Goal: Task Accomplishment & Management: Manage account settings

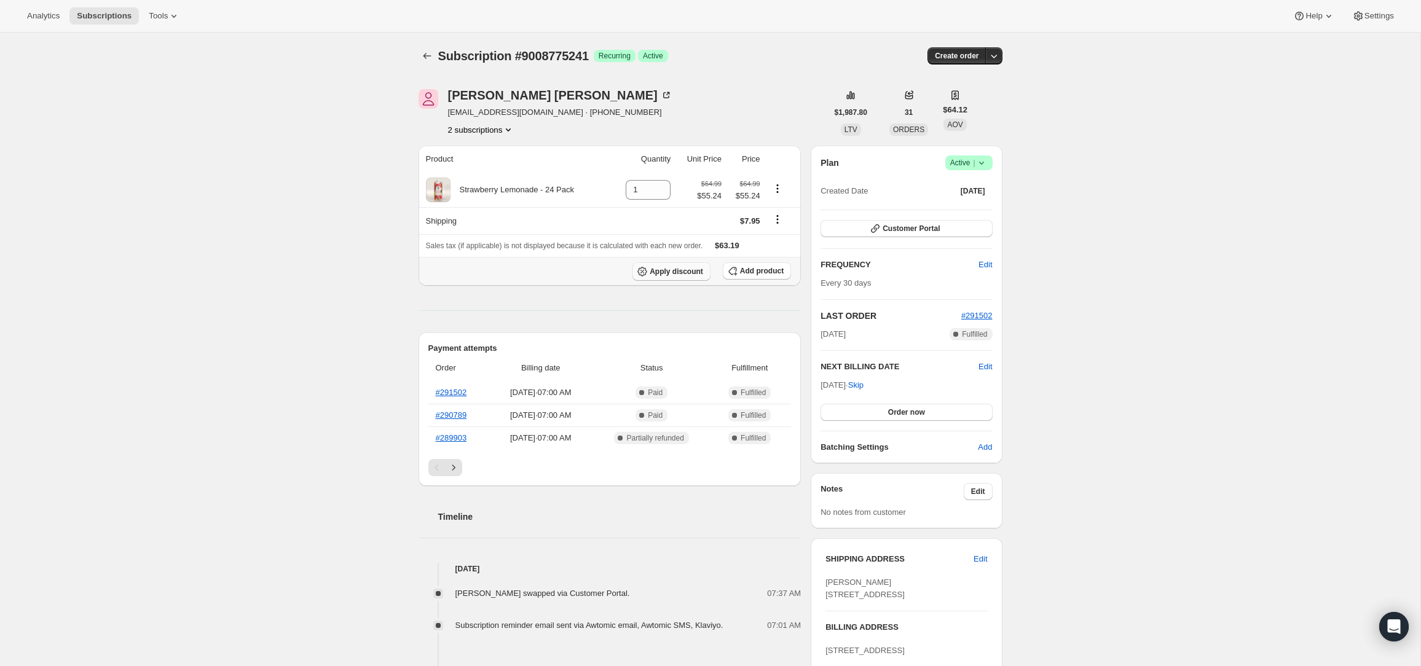
click at [645, 270] on icon "button" at bounding box center [642, 272] width 12 height 12
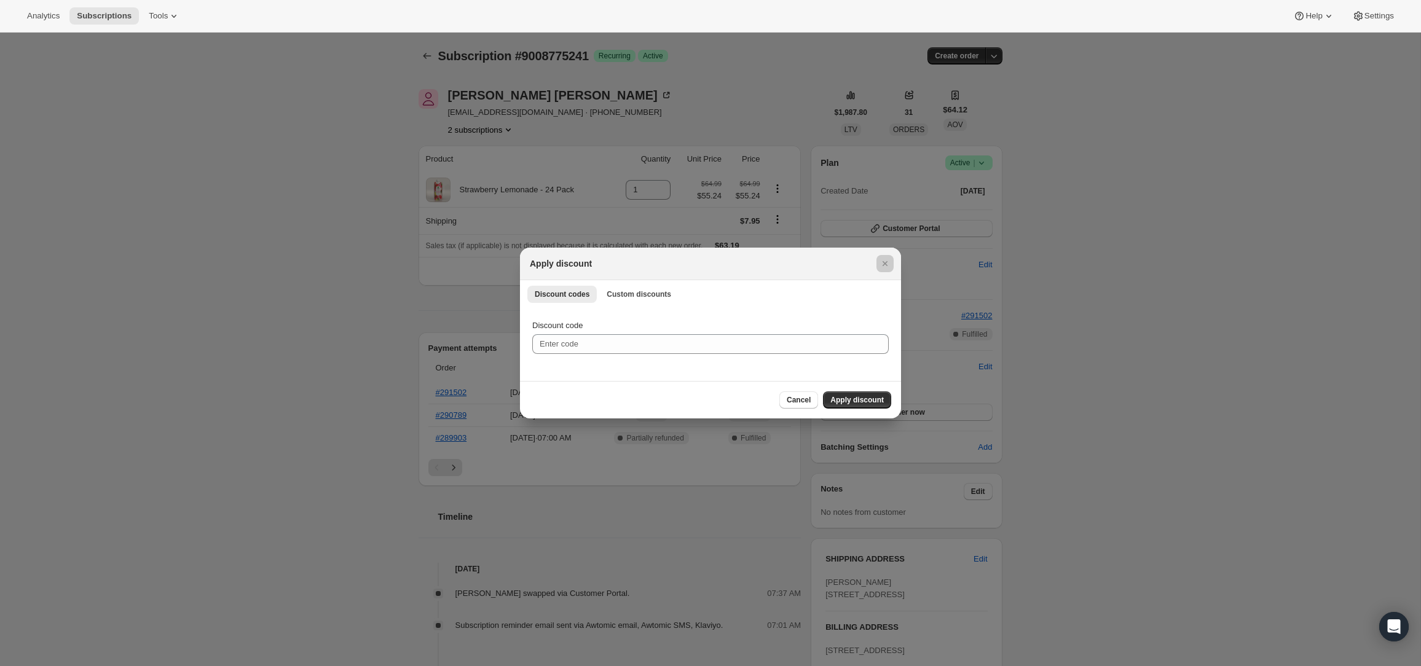
drag, startPoint x: 673, startPoint y: 211, endPoint x: 717, endPoint y: 208, distance: 44.4
click at [673, 212] on div at bounding box center [710, 333] width 1421 height 666
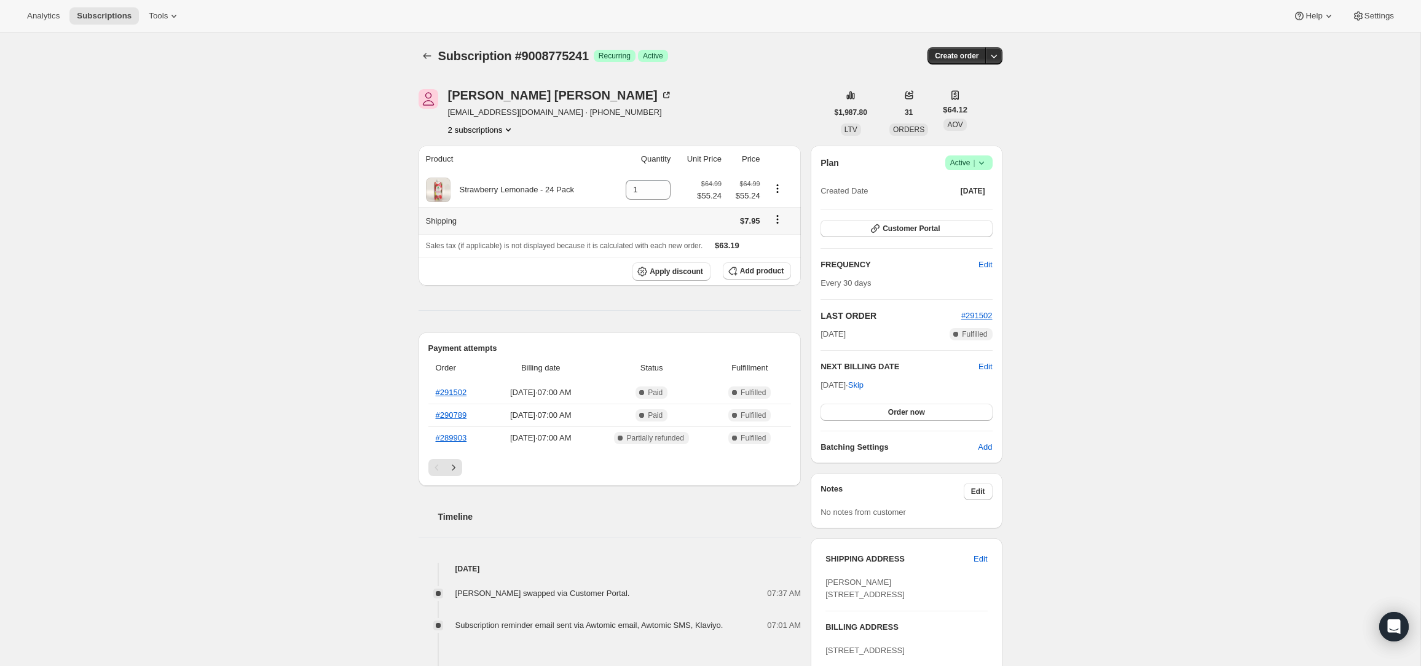
click at [779, 218] on icon "Shipping actions" at bounding box center [777, 219] width 12 height 12
click at [782, 245] on span "Edit shipping rate" at bounding box center [776, 243] width 61 height 9
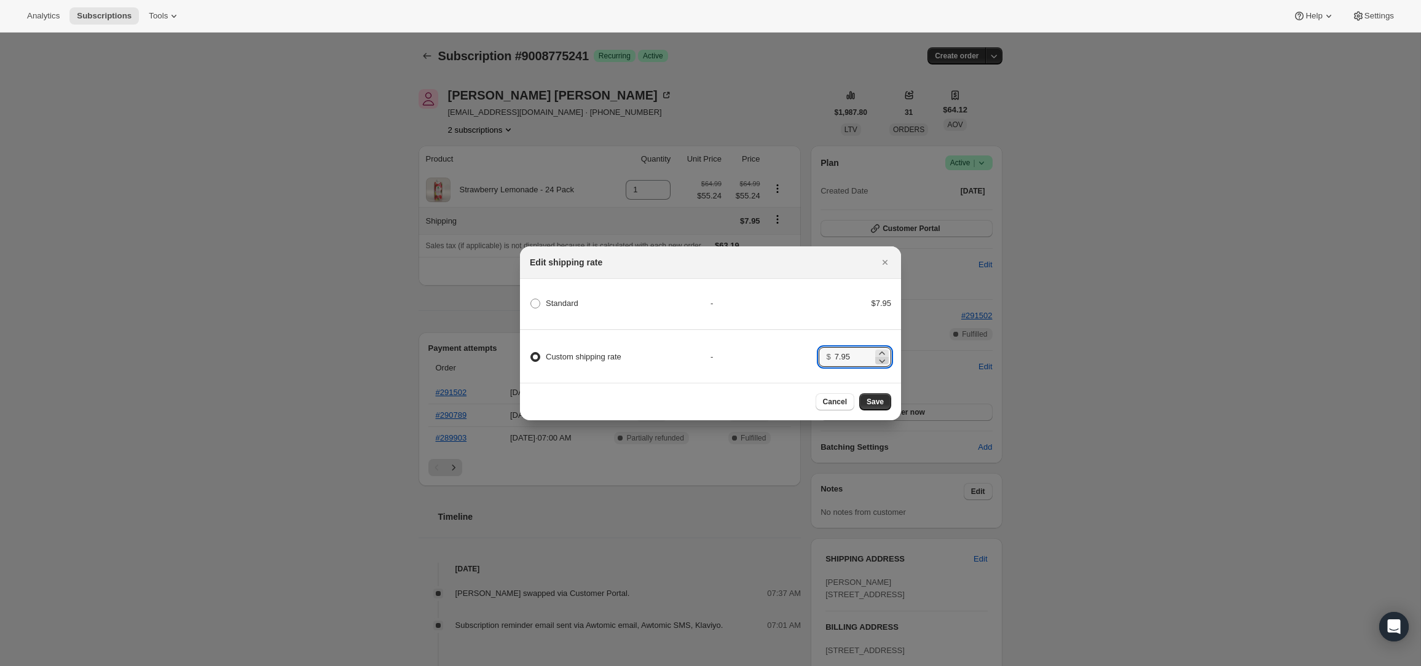
click at [876, 358] on icon ":rb5:" at bounding box center [882, 361] width 12 height 12
click at [870, 358] on input "6.95" at bounding box center [854, 357] width 38 height 20
type input "0"
click at [845, 319] on div "Standard - $7.95" at bounding box center [710, 309] width 385 height 41
click at [887, 401] on button "Save" at bounding box center [875, 401] width 32 height 17
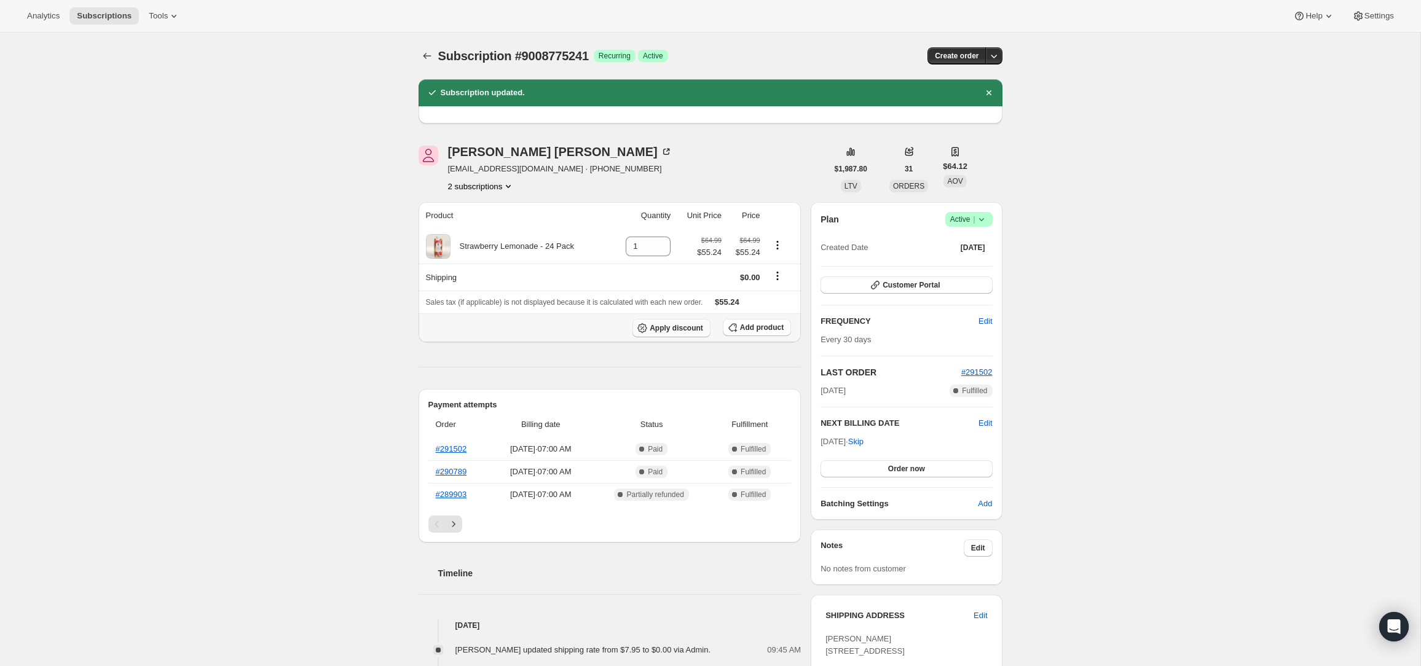
click at [696, 324] on span "Apply discount" at bounding box center [676, 328] width 53 height 10
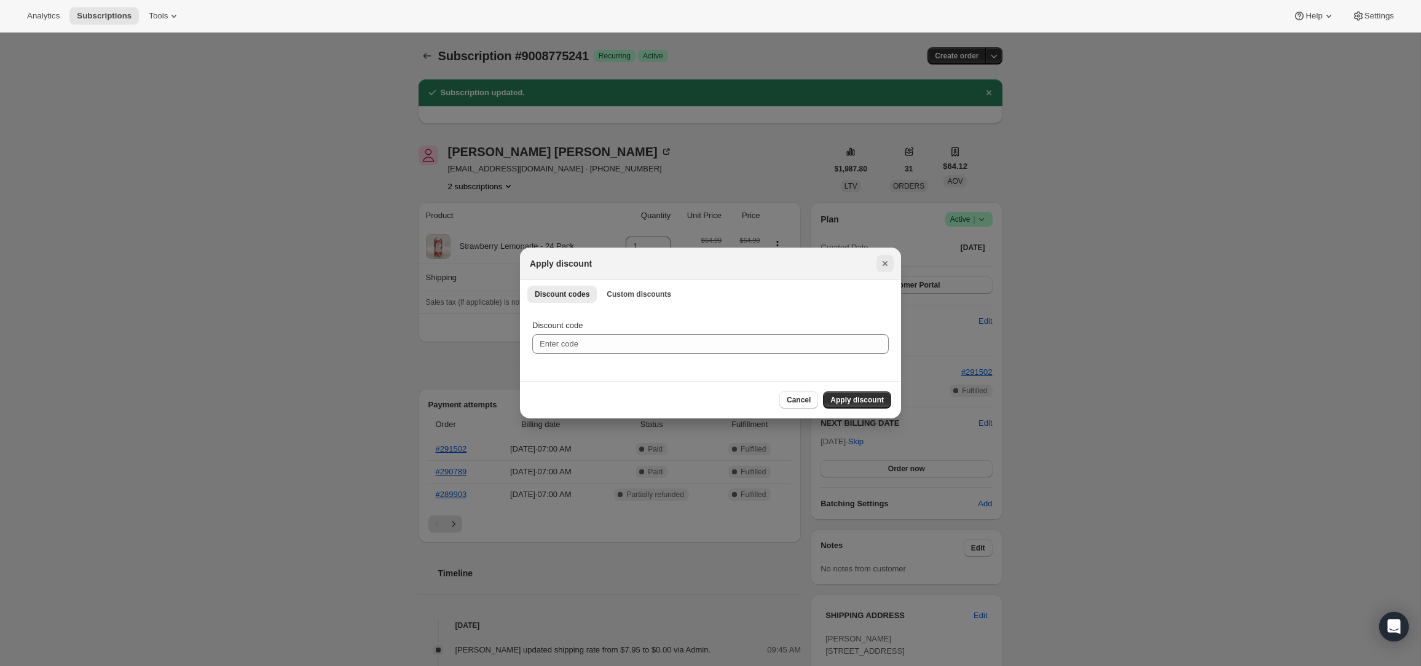
click at [887, 267] on icon "Close" at bounding box center [885, 264] width 12 height 12
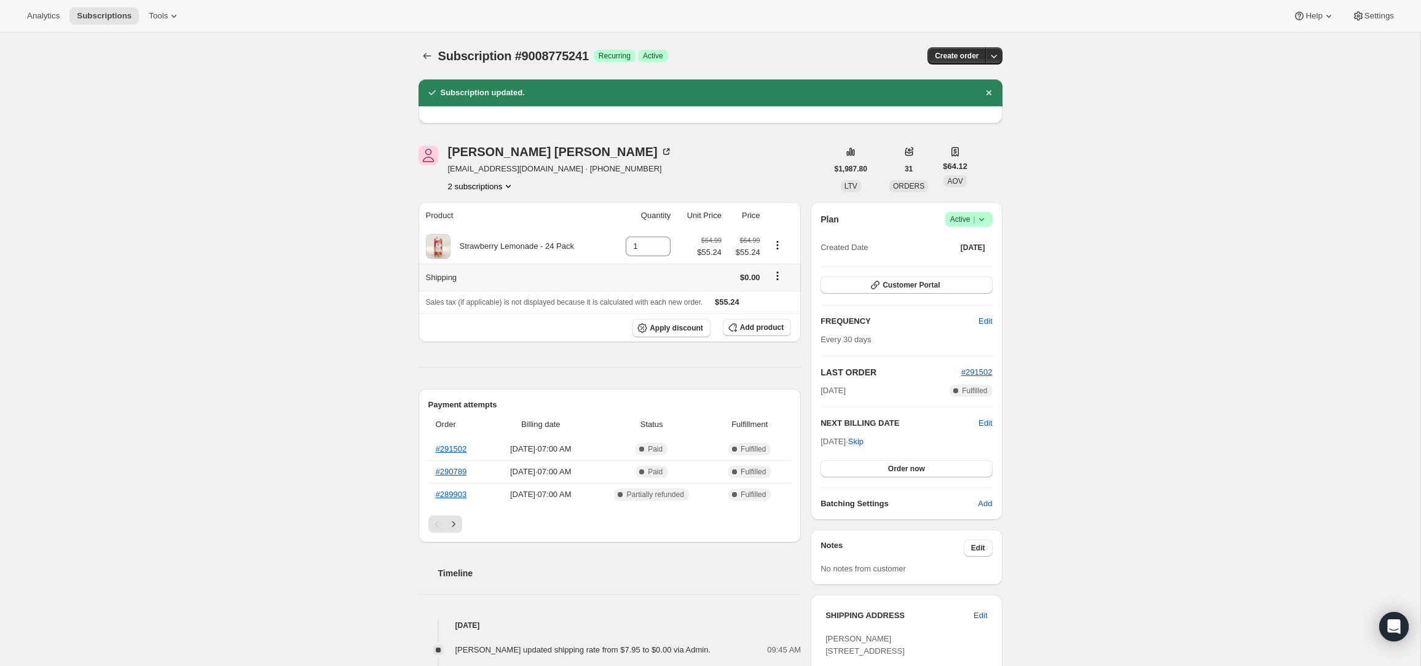
click at [774, 274] on icon "Shipping actions" at bounding box center [777, 276] width 12 height 12
click at [761, 184] on div "[PERSON_NAME] [EMAIL_ADDRESS][DOMAIN_NAME] · [PHONE_NUMBER] 2 subscriptions" at bounding box center [623, 169] width 409 height 47
